Goal: Find specific page/section: Find specific page/section

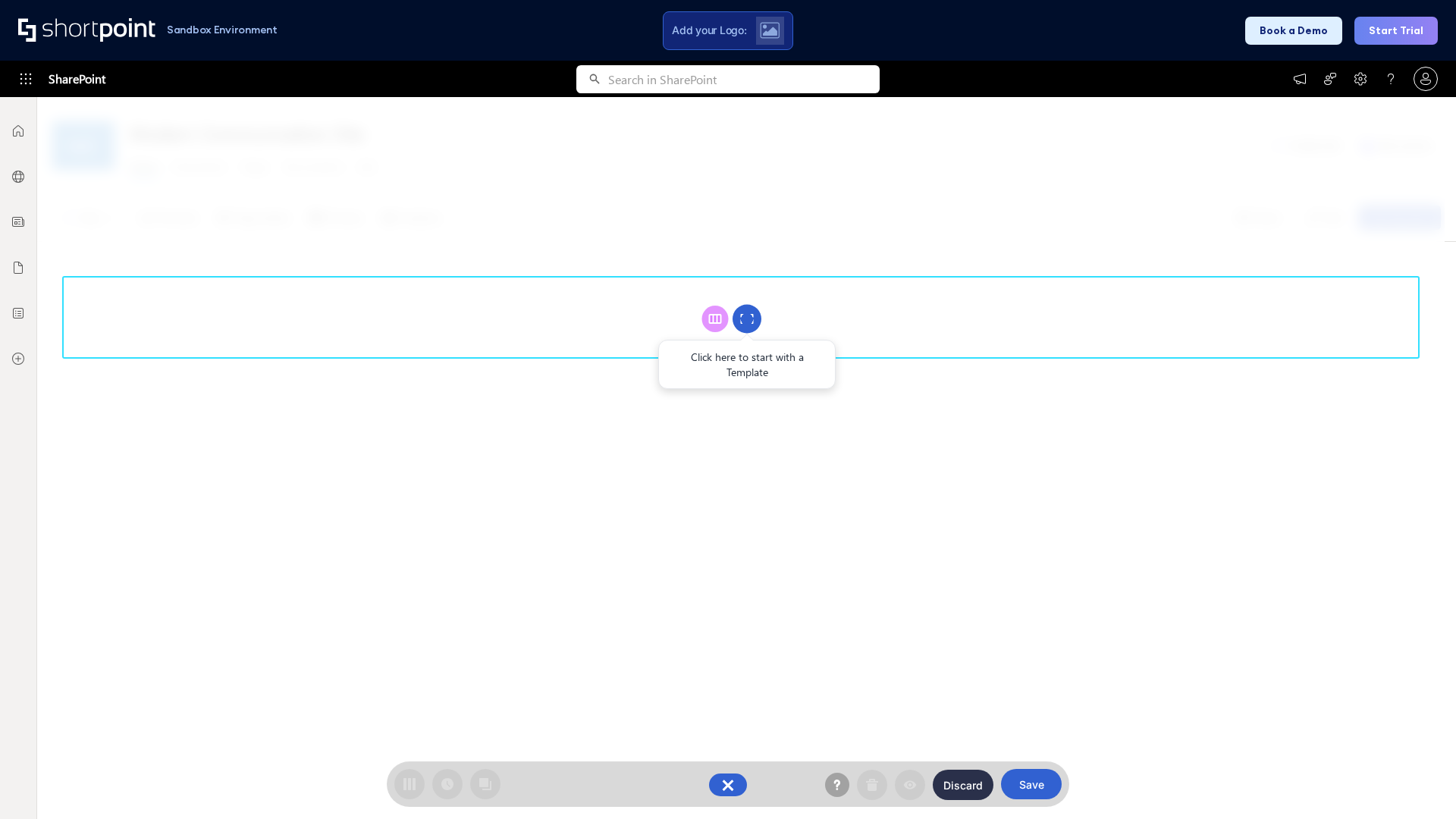
click at [747, 318] on circle at bounding box center [746, 318] width 29 height 29
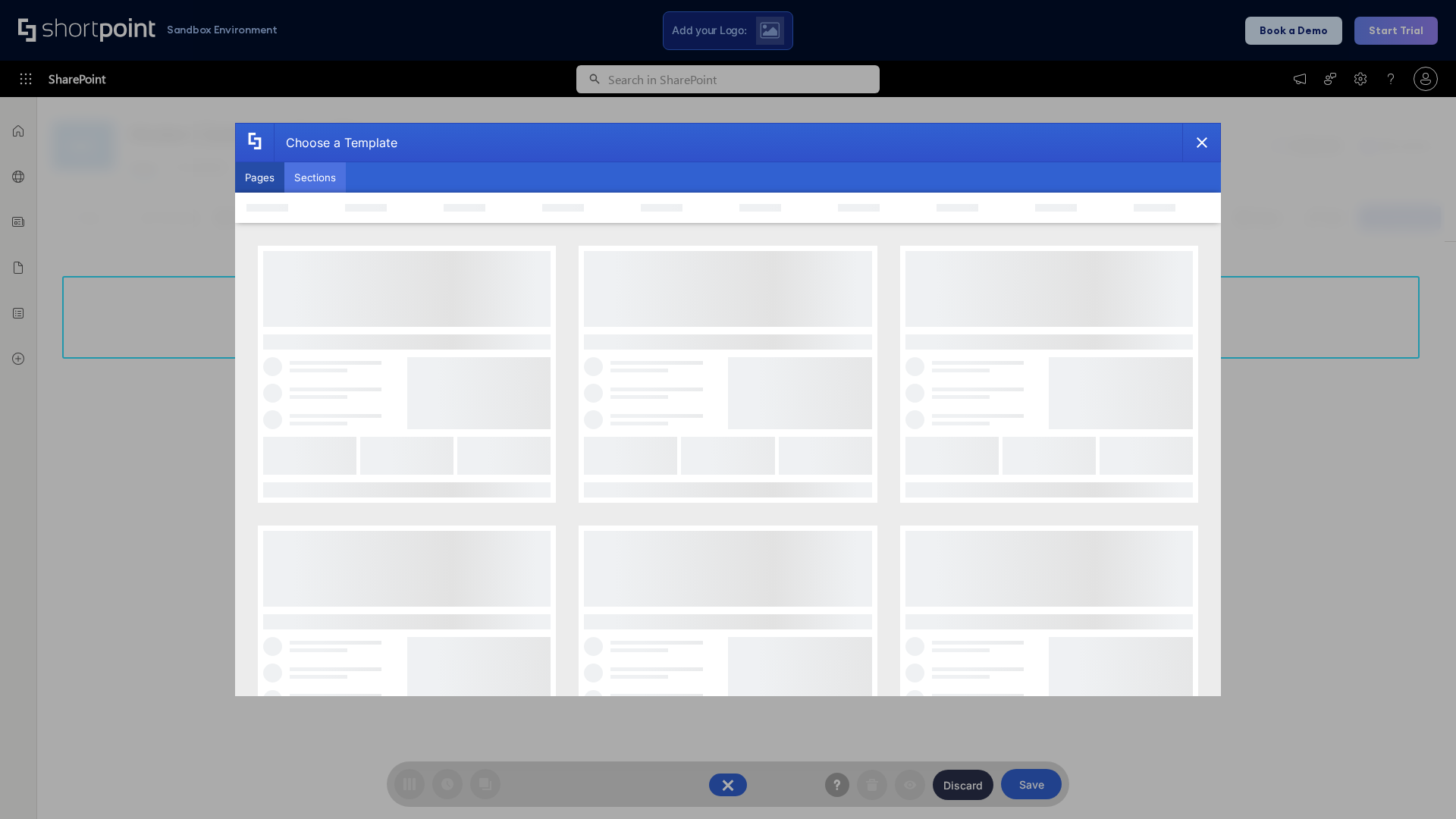
click at [315, 177] on button "Sections" at bounding box center [315, 177] width 62 height 30
type input "HR Hub"
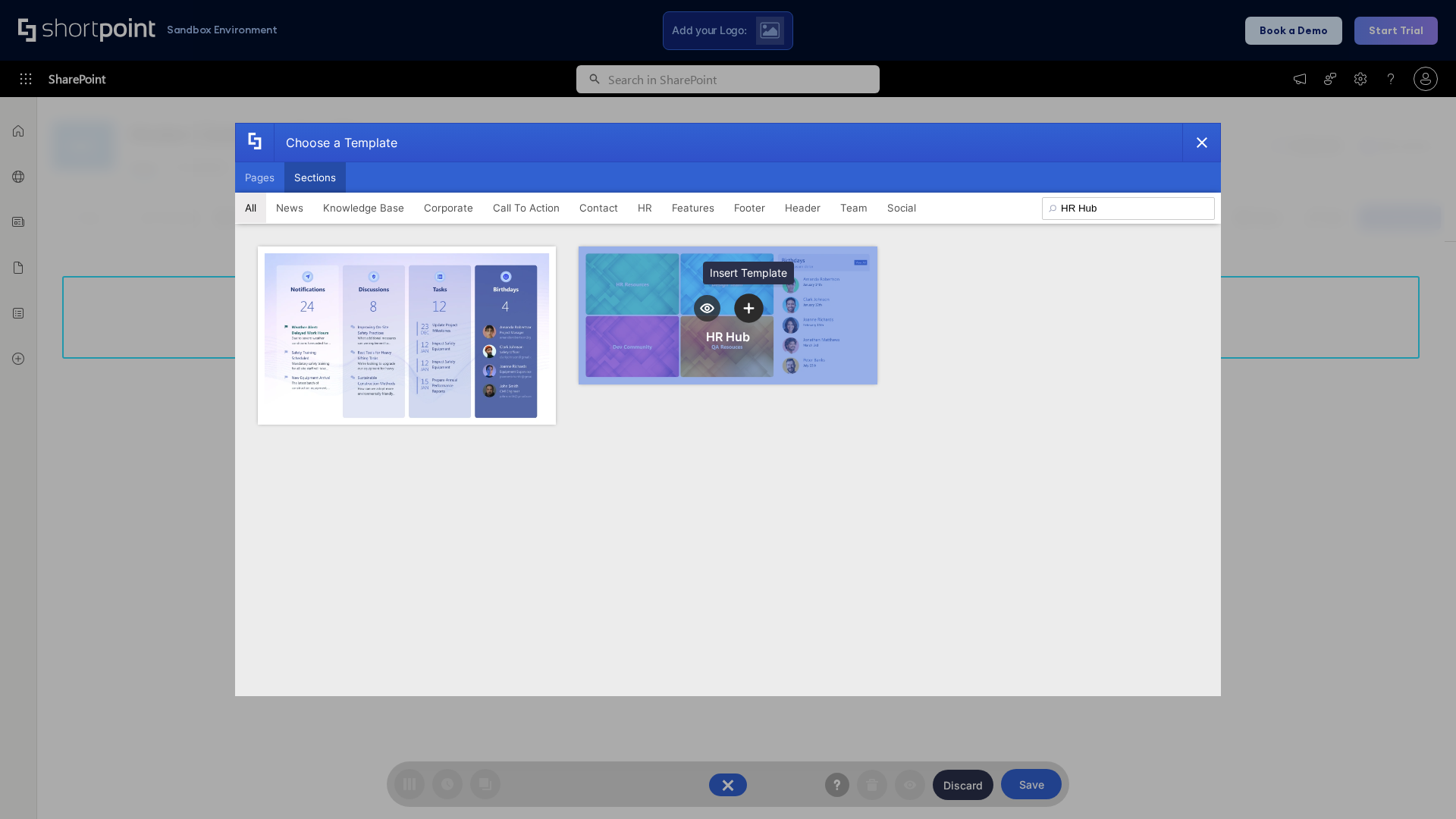
click at [748, 308] on icon "template selector" at bounding box center [748, 308] width 11 height 11
